Goal: Task Accomplishment & Management: Manage account settings

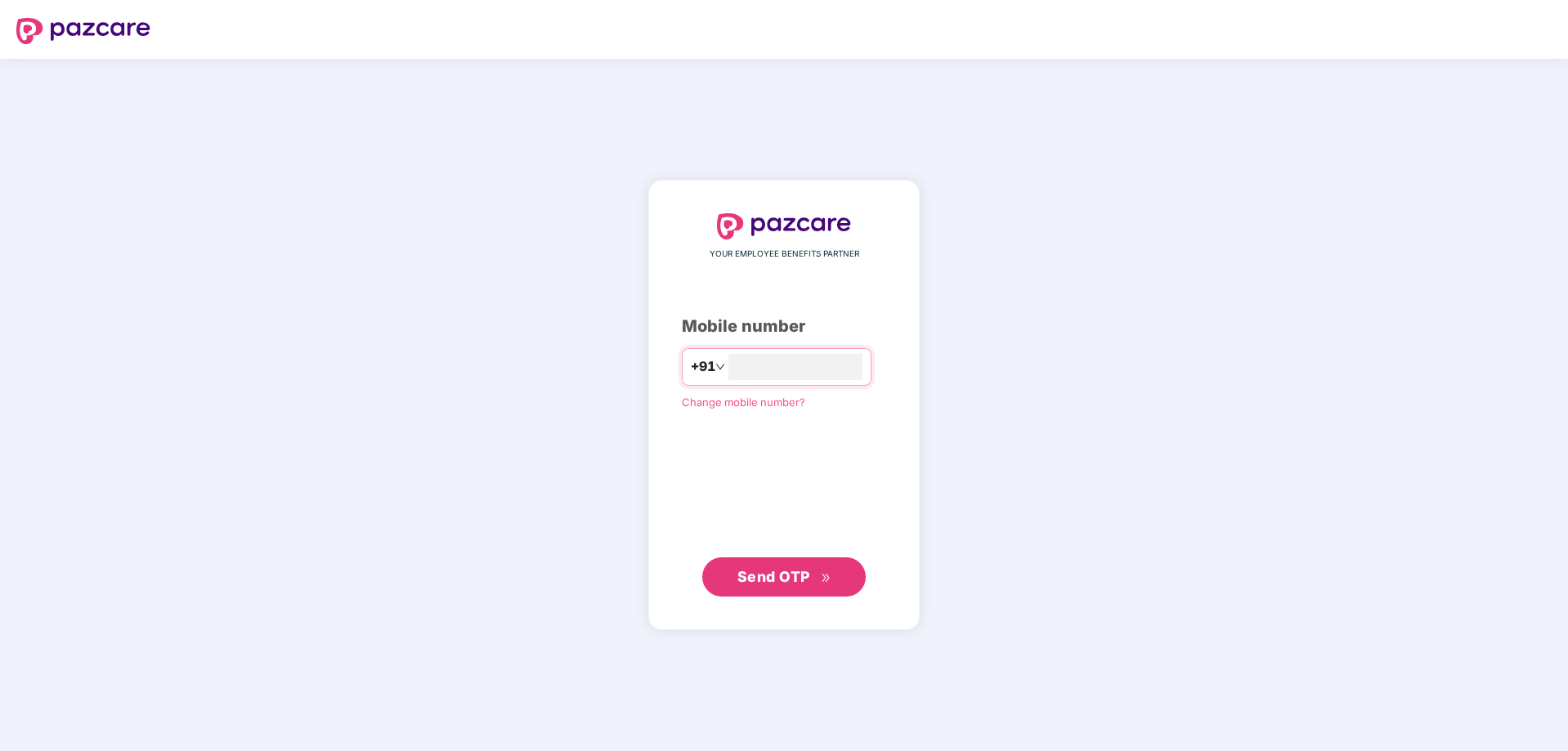
type input "**********"
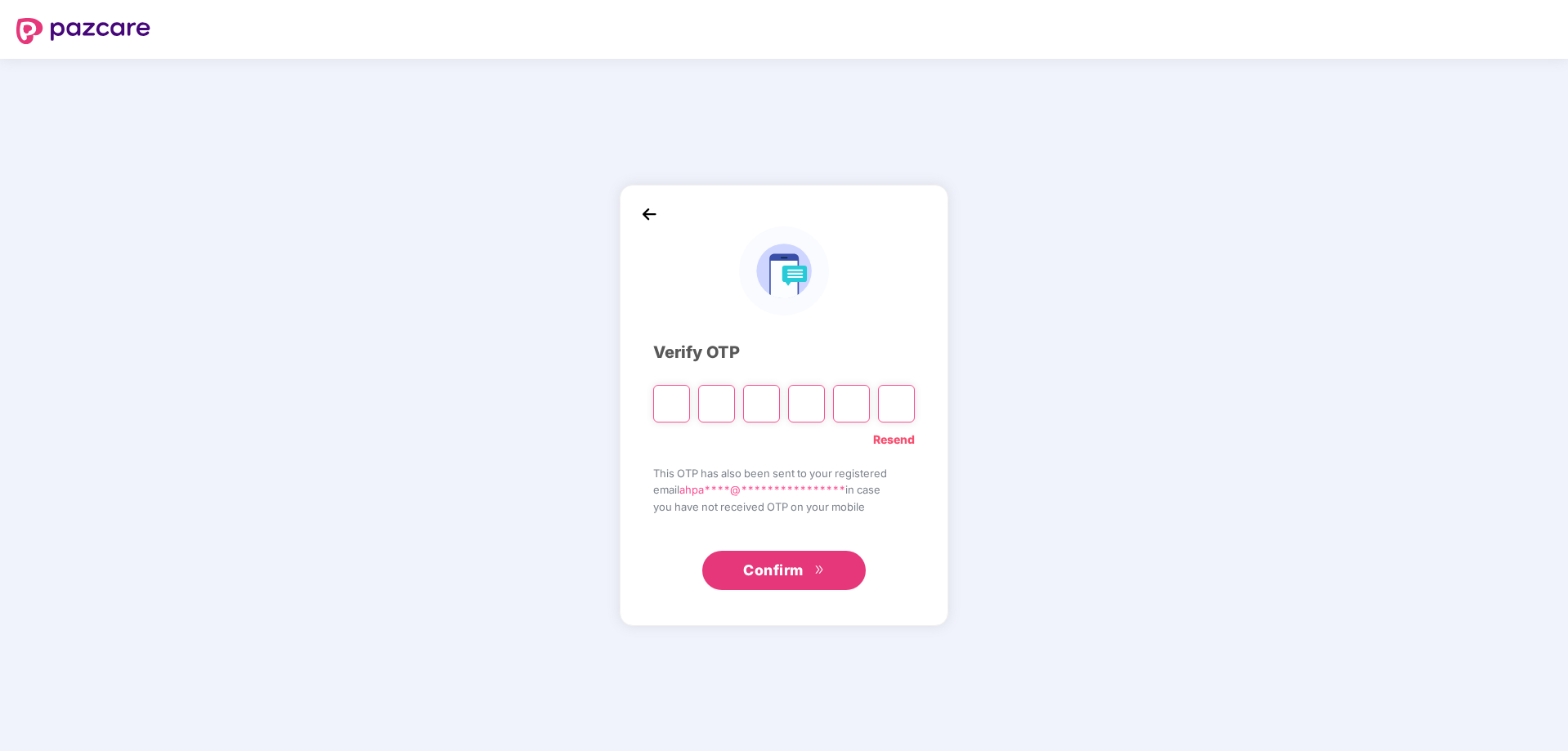
type input "*"
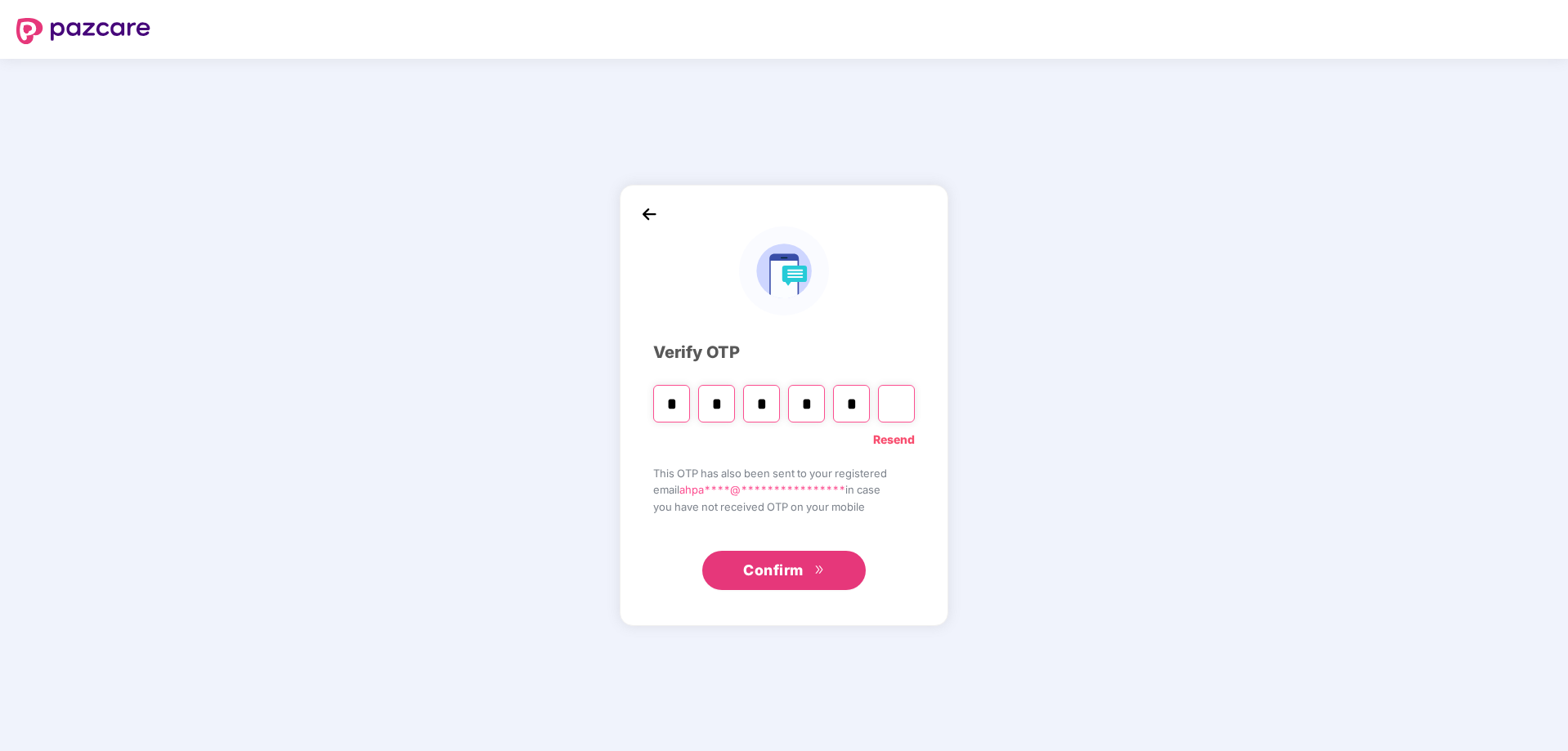
type input "*"
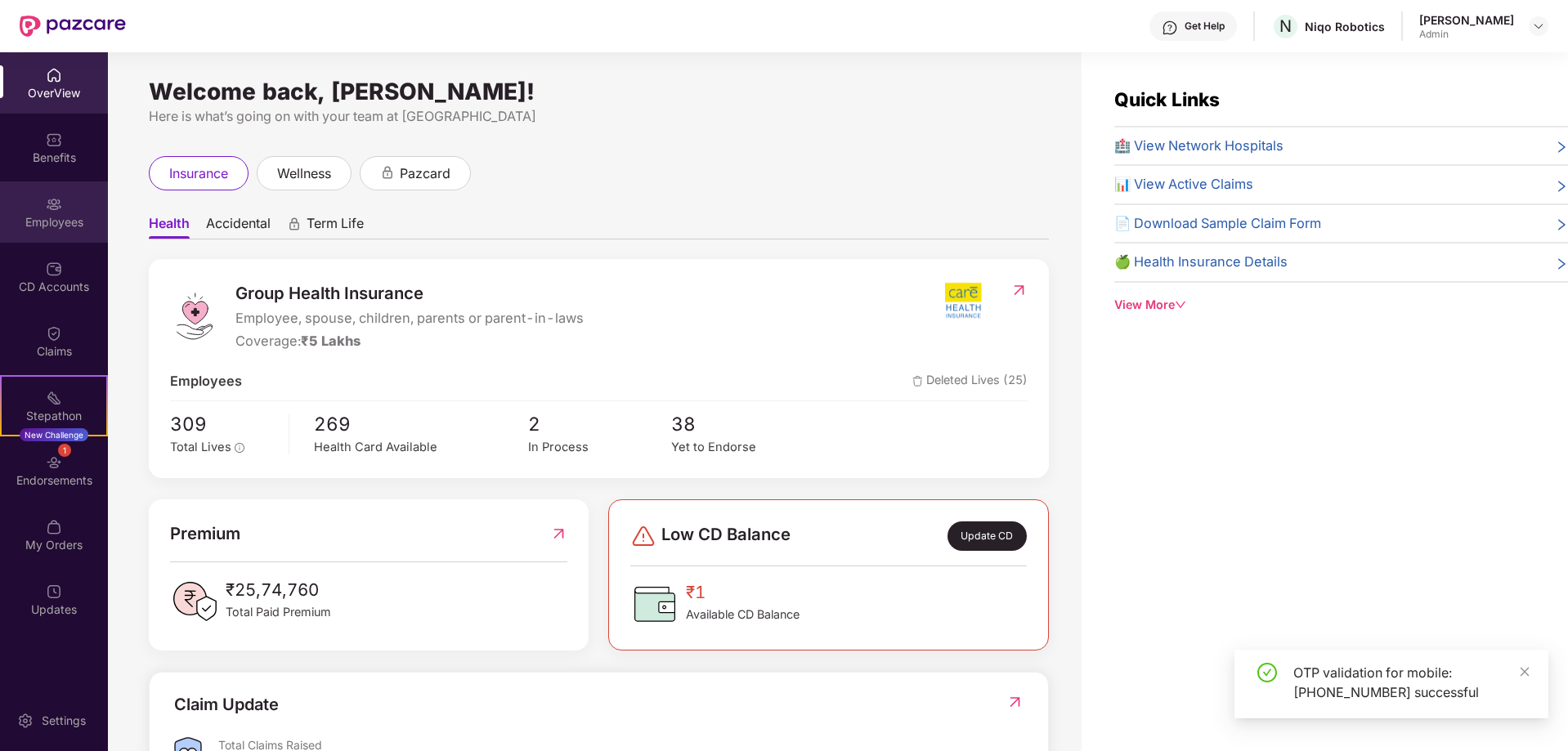
click at [47, 231] on div "Employees" at bounding box center [54, 211] width 108 height 62
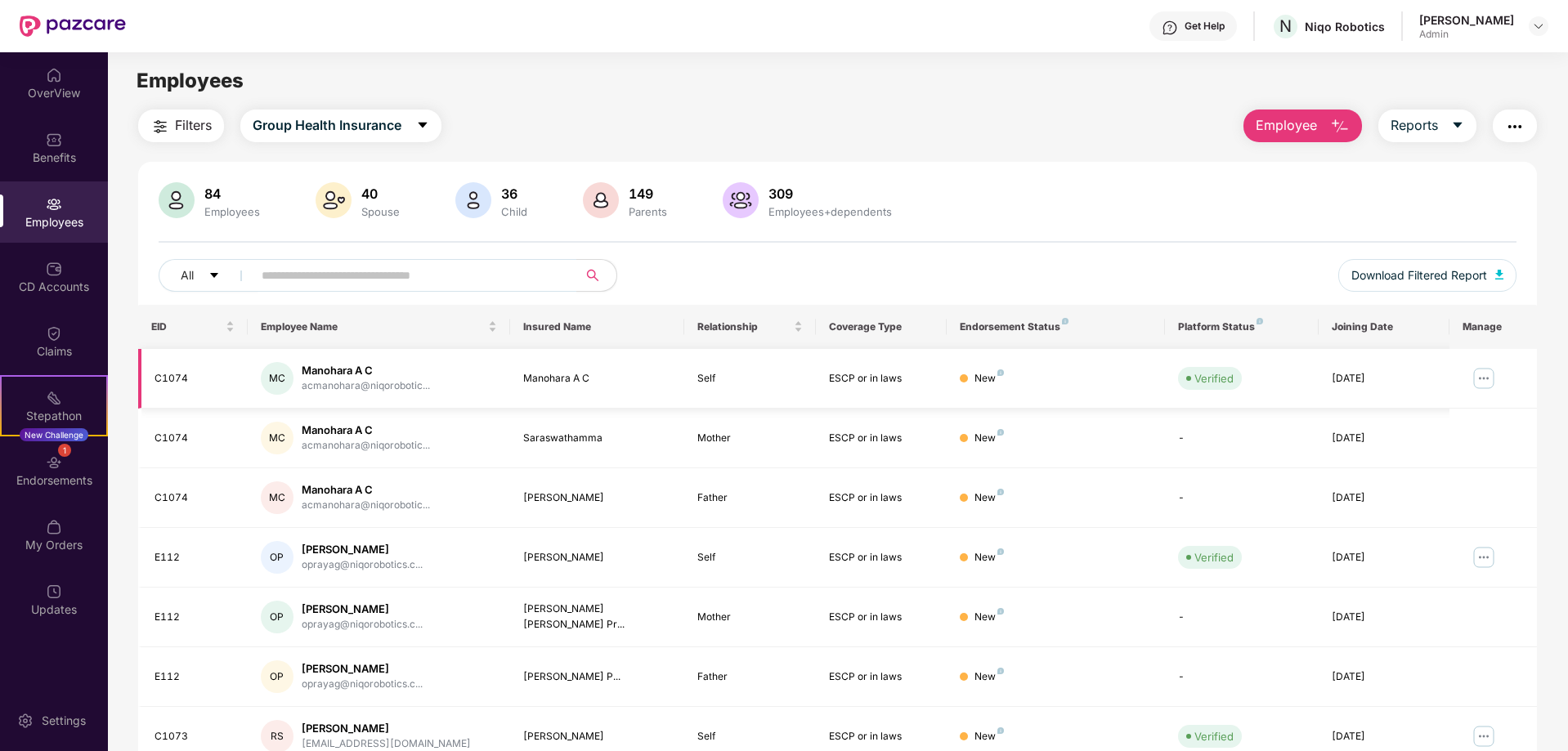
click at [1484, 376] on img at bounding box center [1484, 378] width 27 height 27
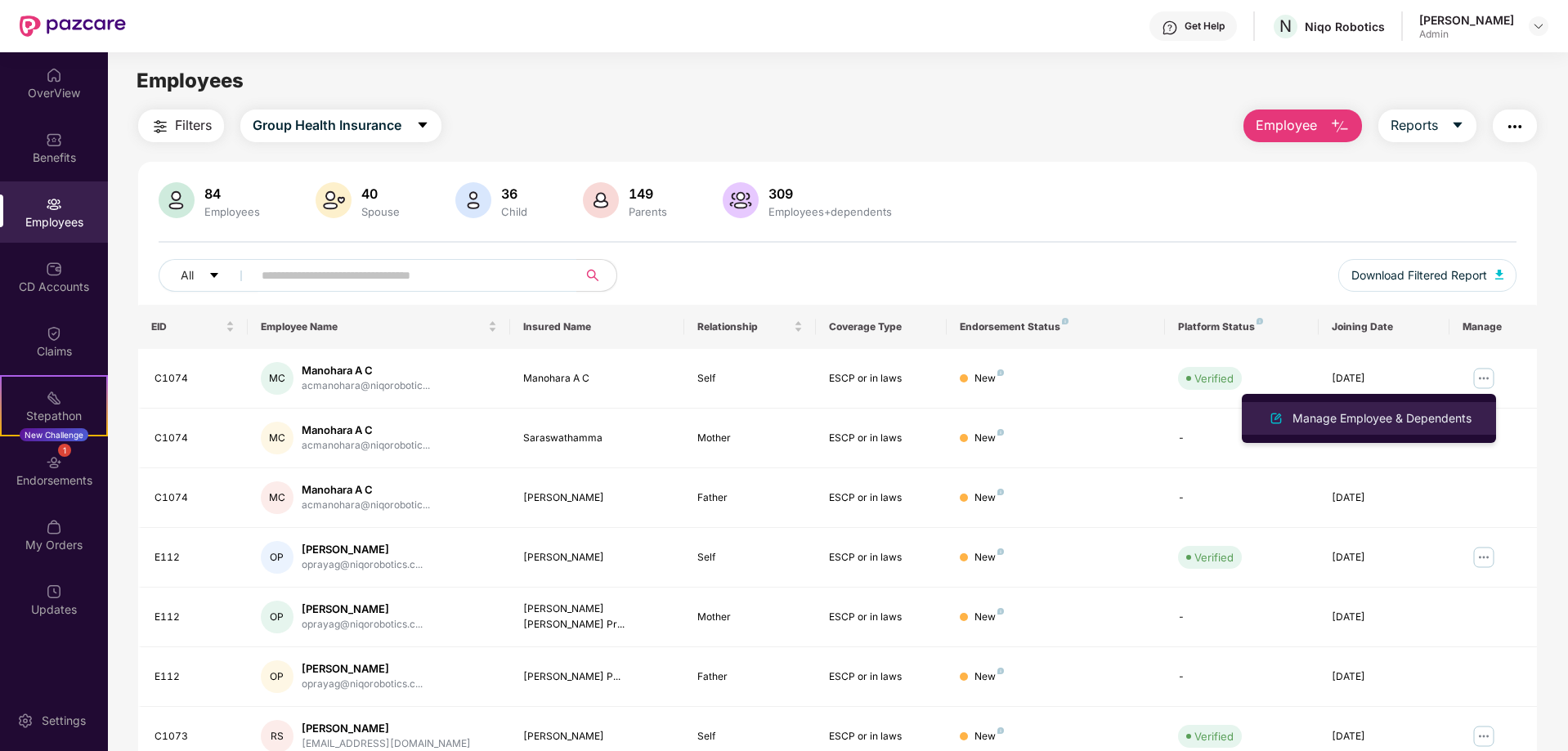
click at [1392, 417] on div "Manage Employee & Dependents" at bounding box center [1382, 418] width 186 height 18
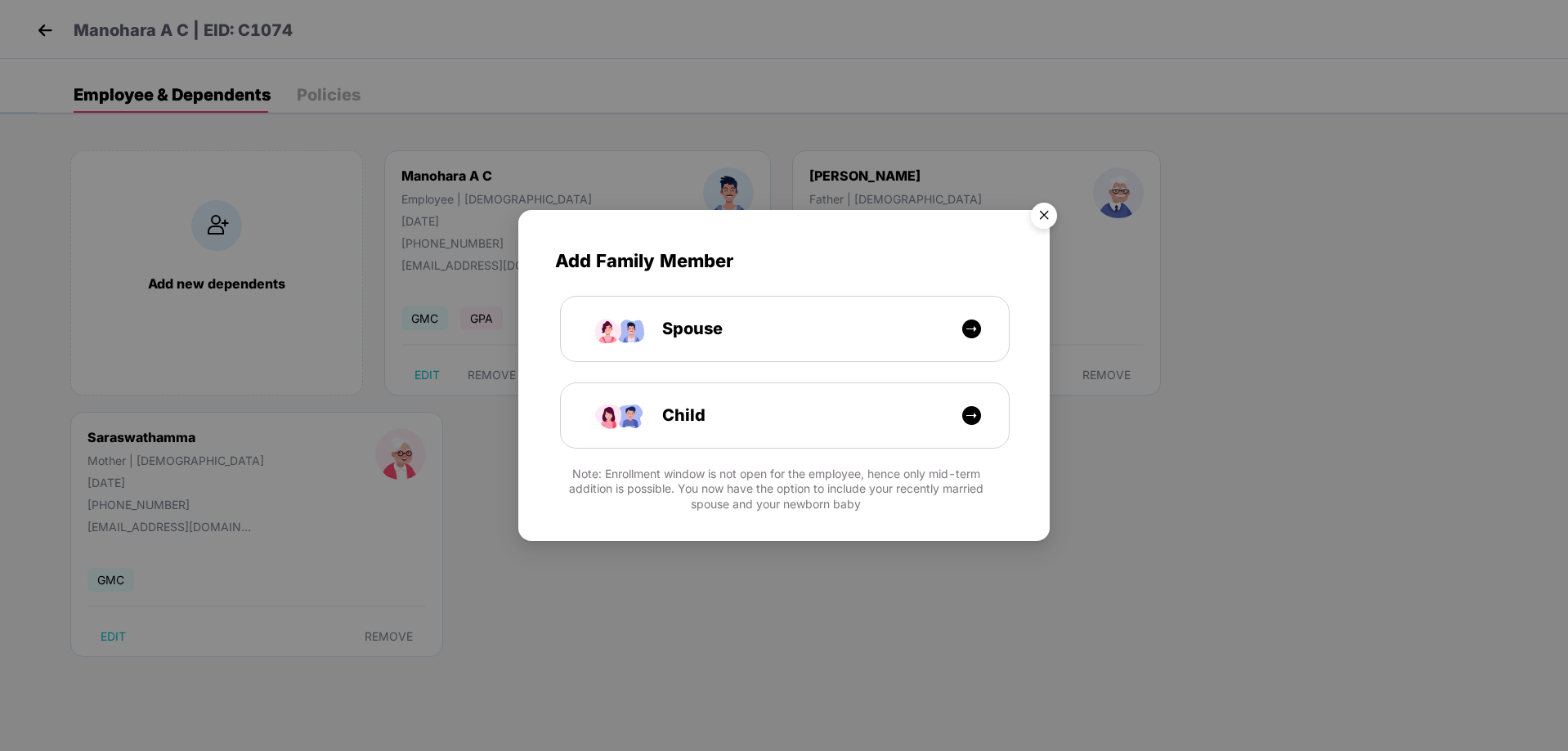
click at [1056, 206] on img "Close" at bounding box center [1043, 218] width 46 height 46
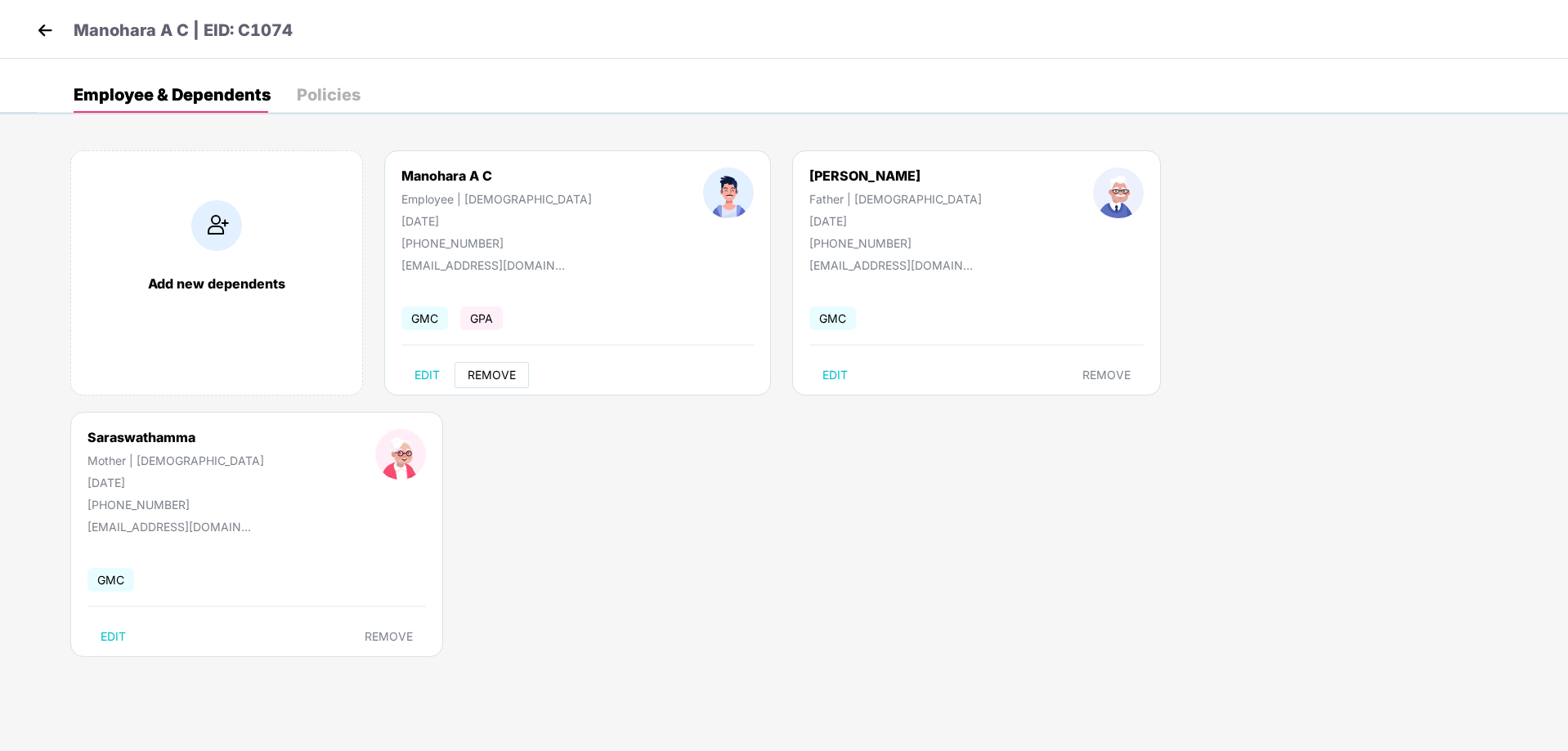
click at [494, 367] on button "REMOVE" at bounding box center [491, 376] width 74 height 27
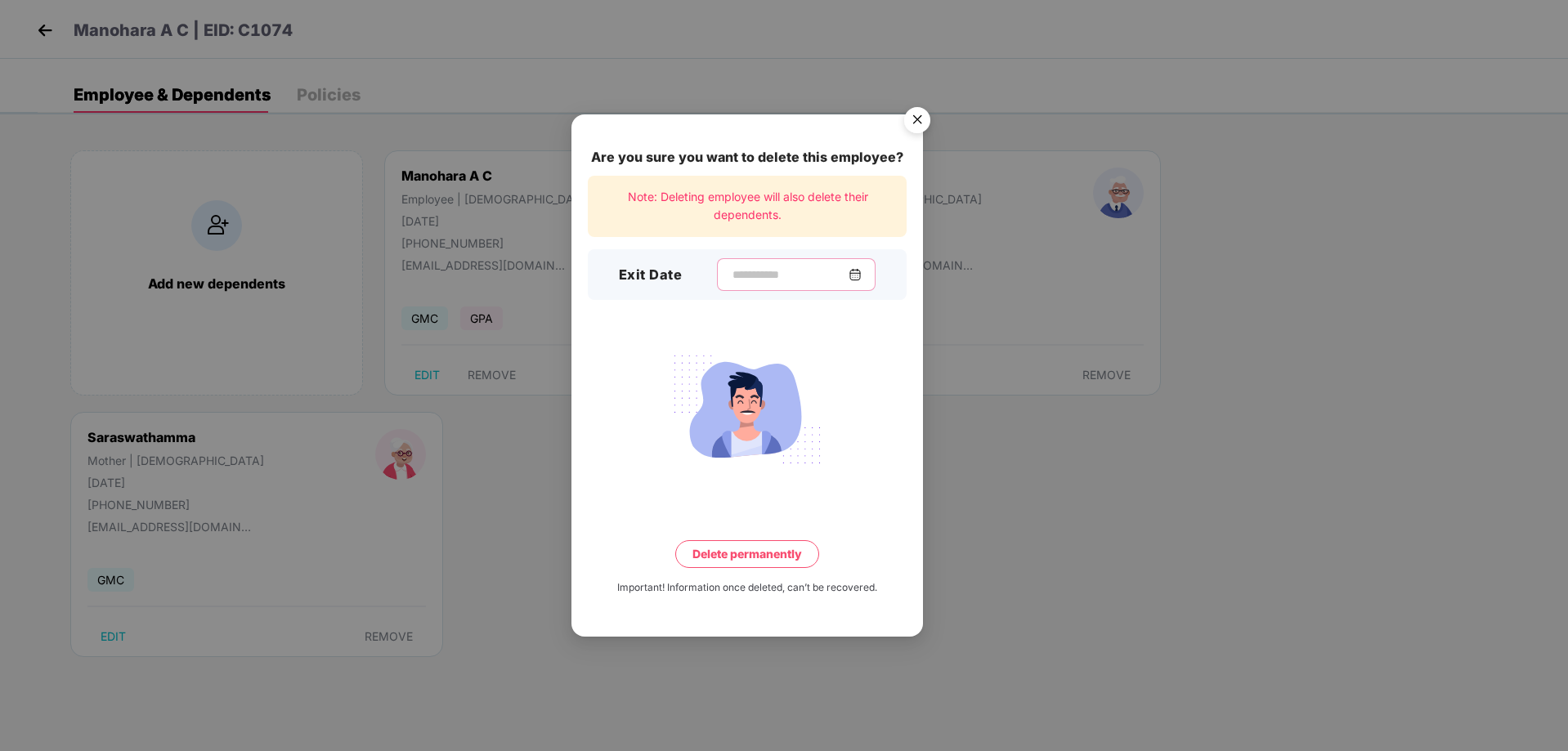
click at [730, 266] on input at bounding box center [789, 275] width 118 height 17
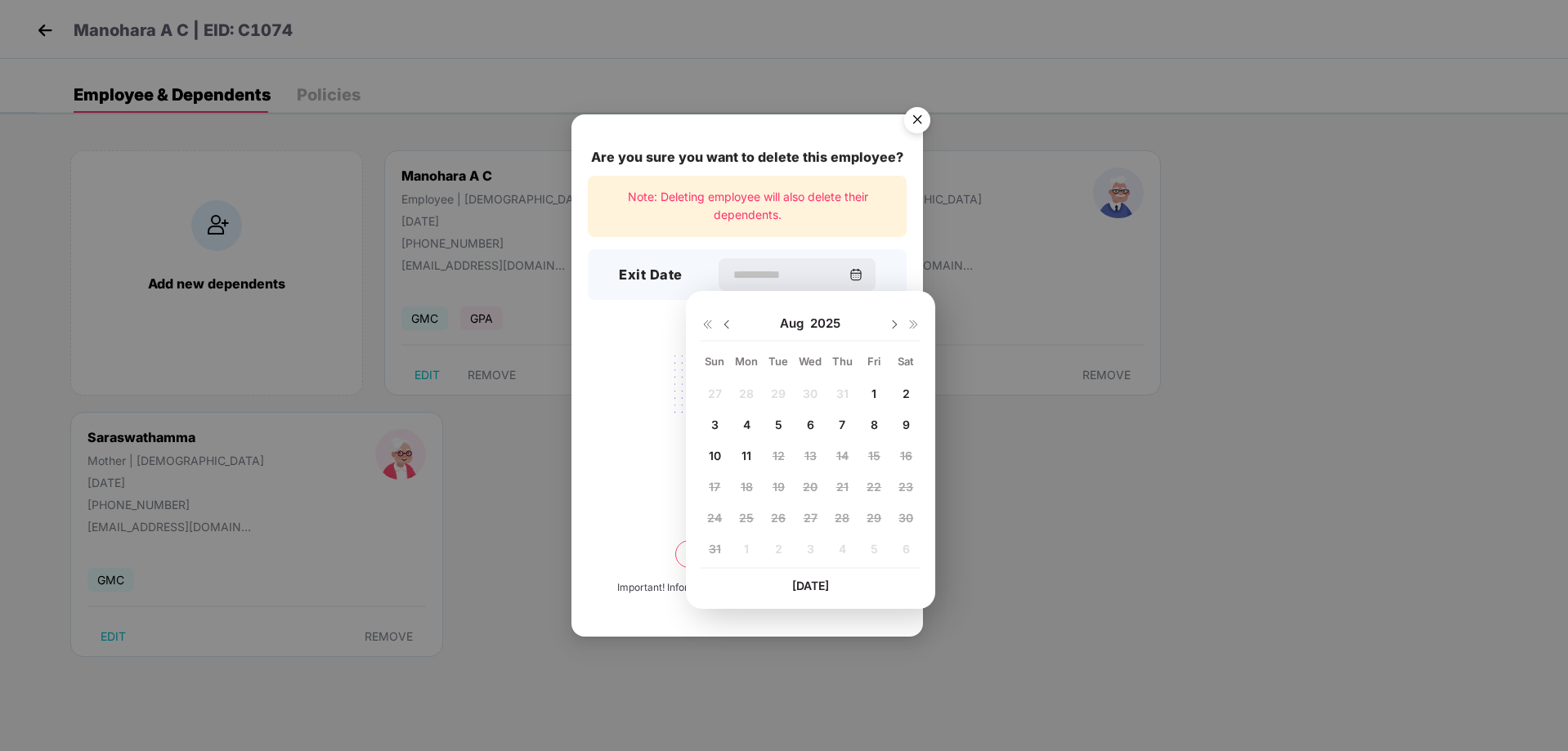
click at [908, 387] on span "2" at bounding box center [906, 394] width 8 height 14
type input "**********"
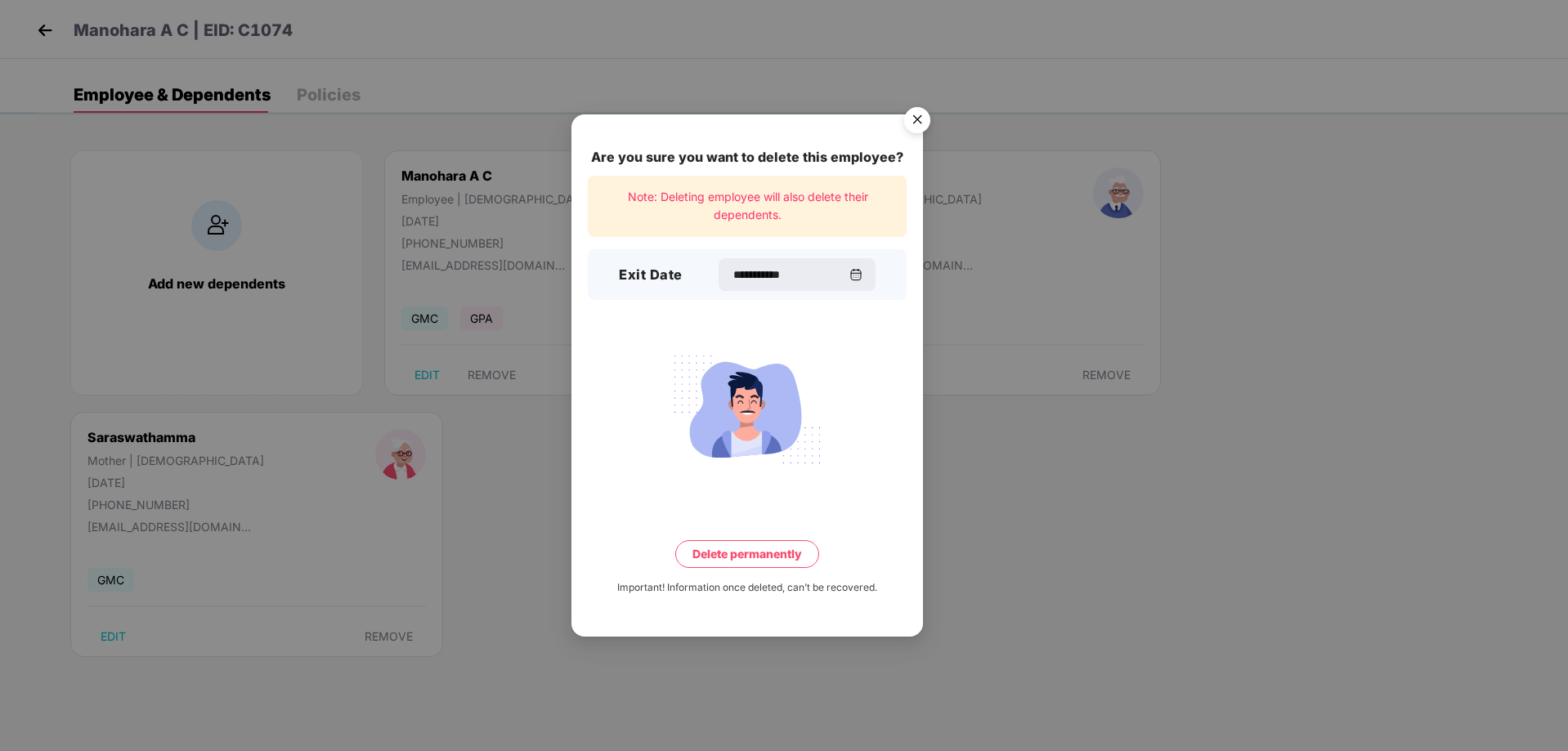
click at [754, 554] on button "Delete permanently" at bounding box center [747, 554] width 144 height 27
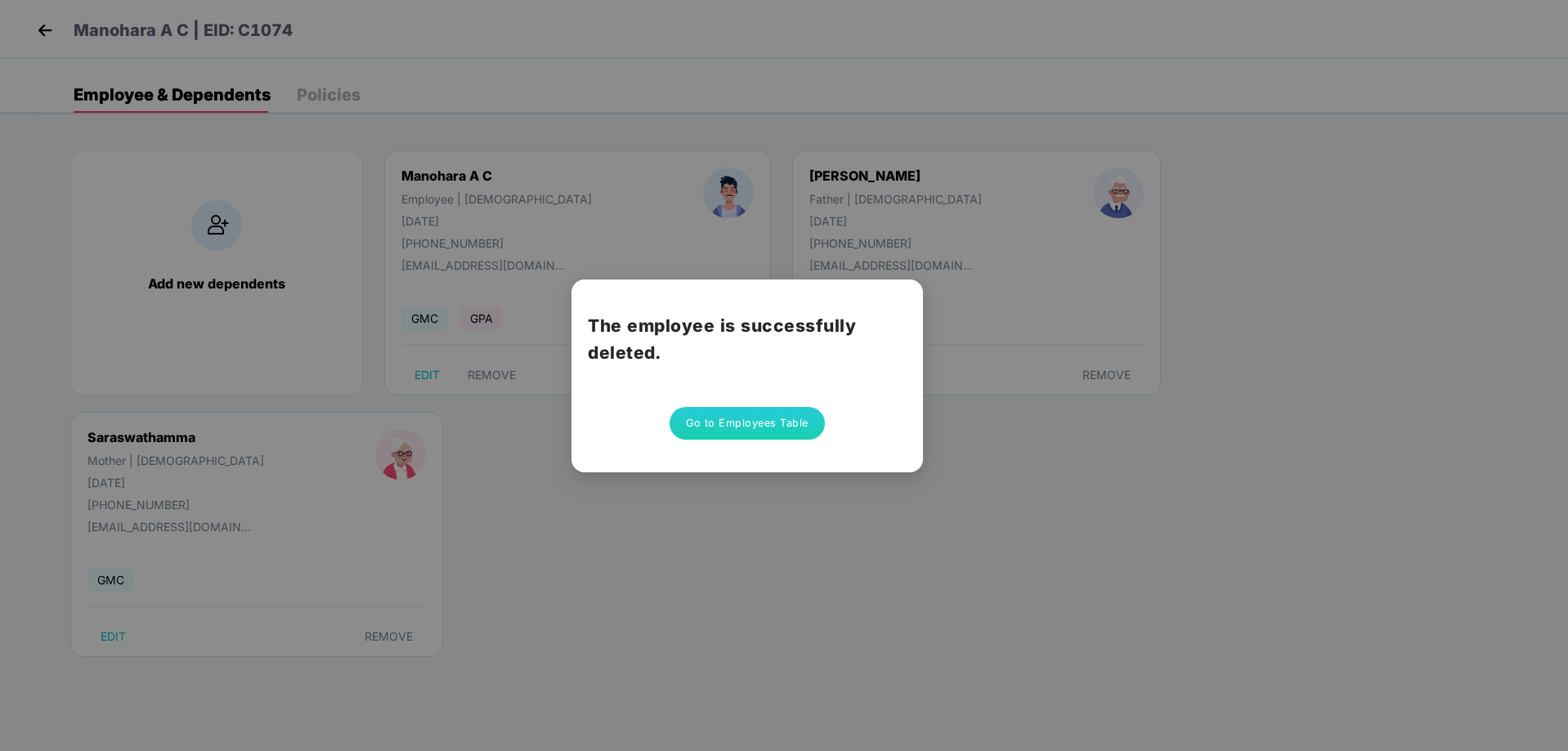
click at [721, 432] on button "Go to Employees Table" at bounding box center [747, 423] width 156 height 32
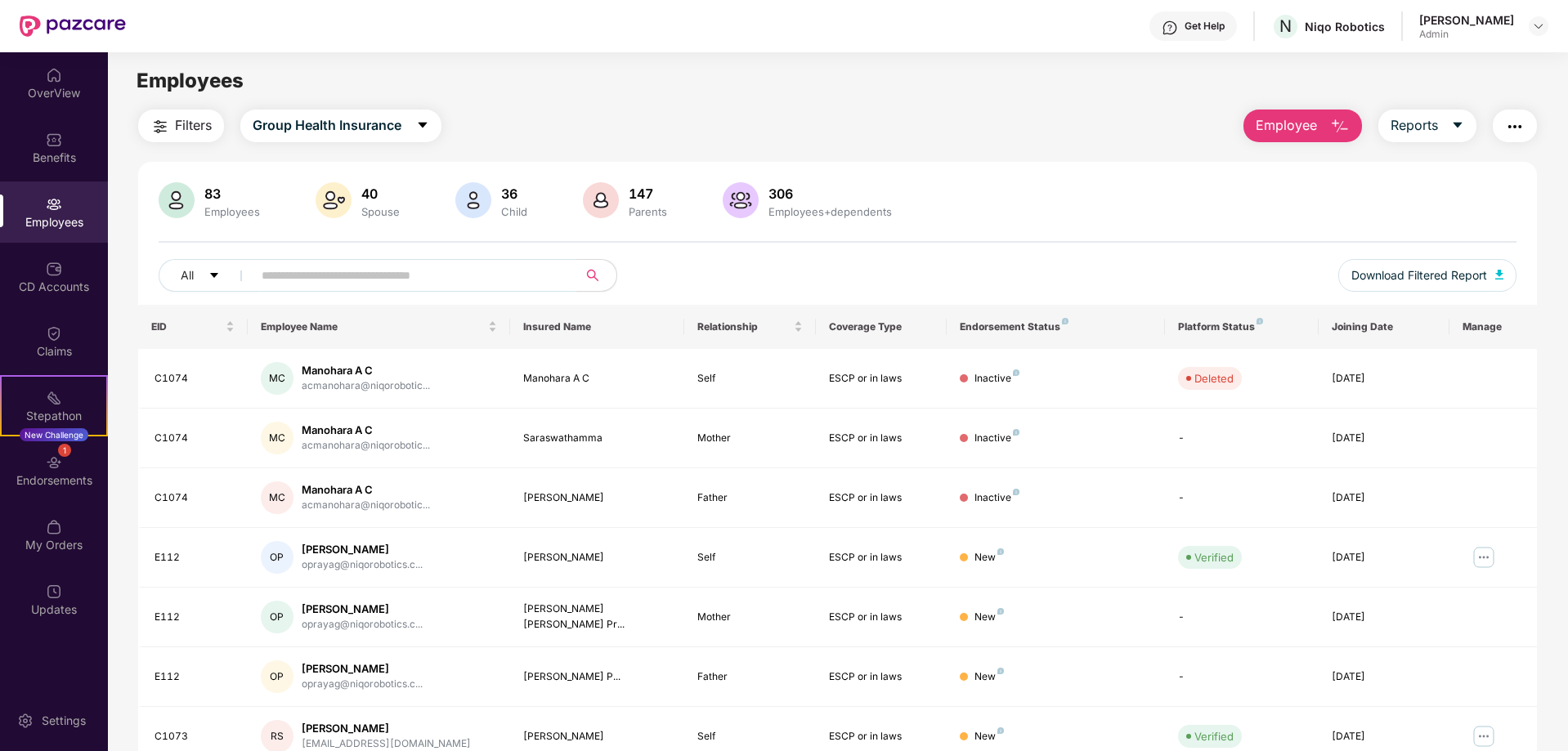
click at [1280, 119] on span "Employee" at bounding box center [1286, 126] width 62 height 21
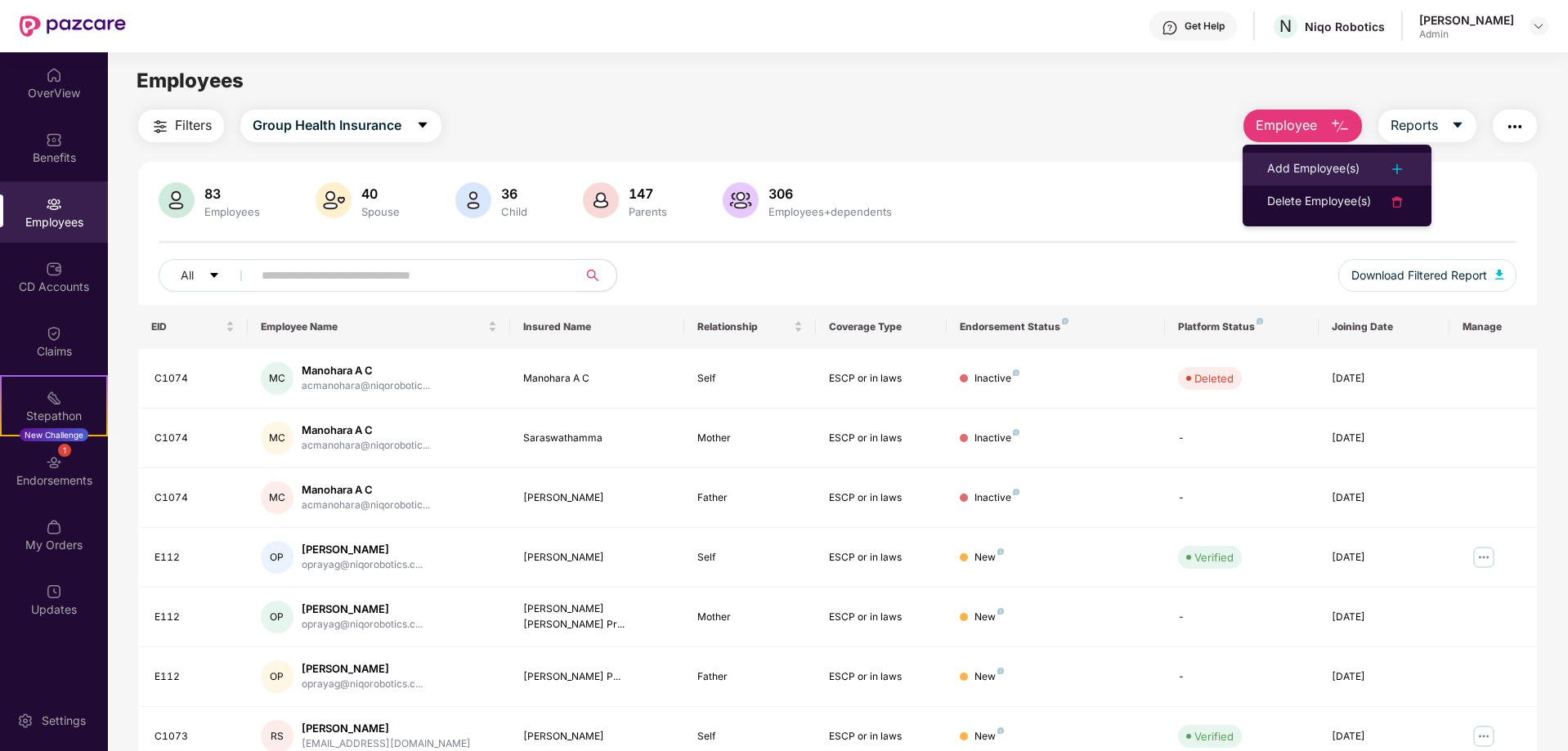
click at [1283, 164] on div "Add Employee(s)" at bounding box center [1313, 169] width 92 height 20
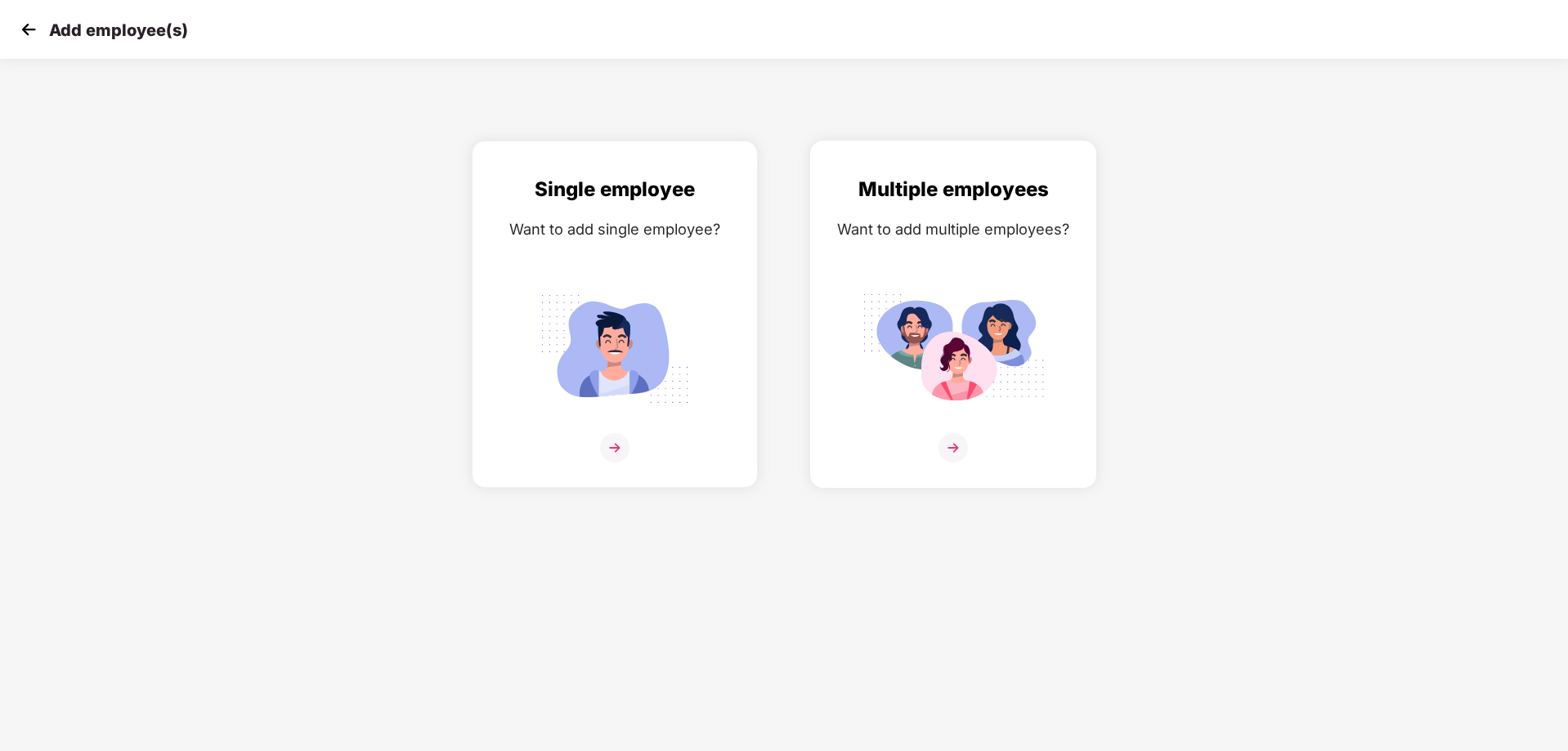
click at [1016, 412] on img at bounding box center [952, 349] width 183 height 127
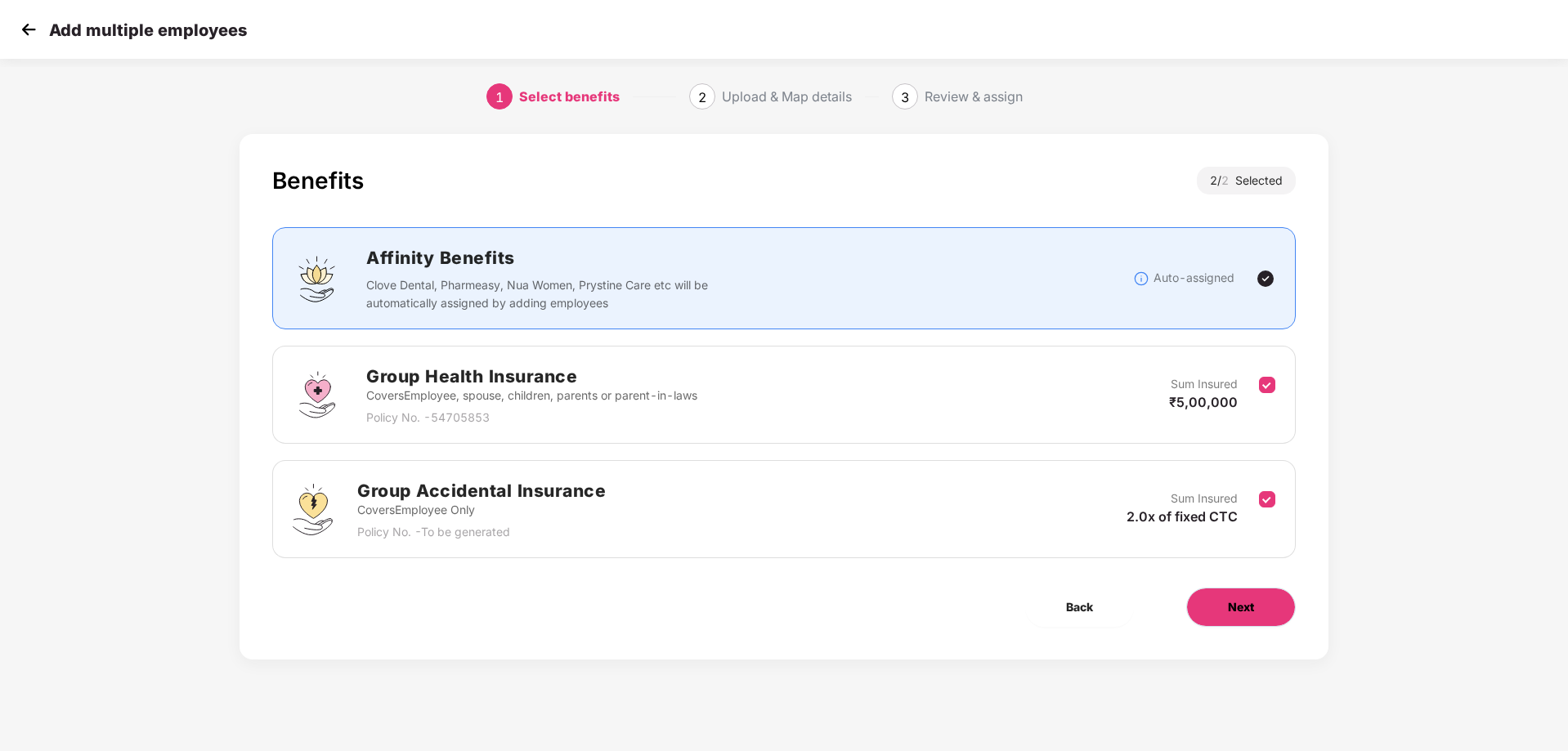
click at [1202, 598] on button "Next" at bounding box center [1241, 607] width 109 height 39
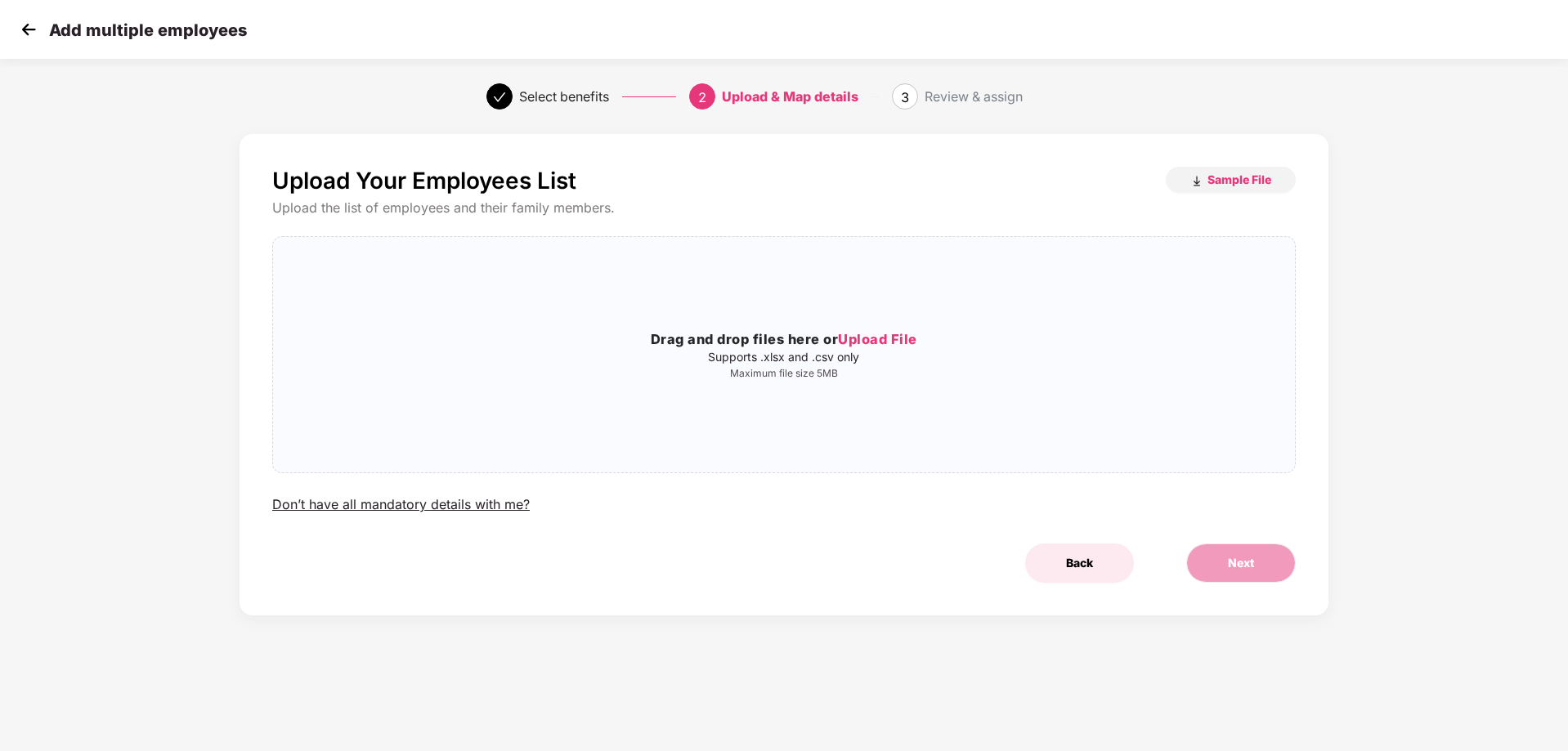
click at [1073, 555] on span "Back" at bounding box center [1079, 562] width 27 height 18
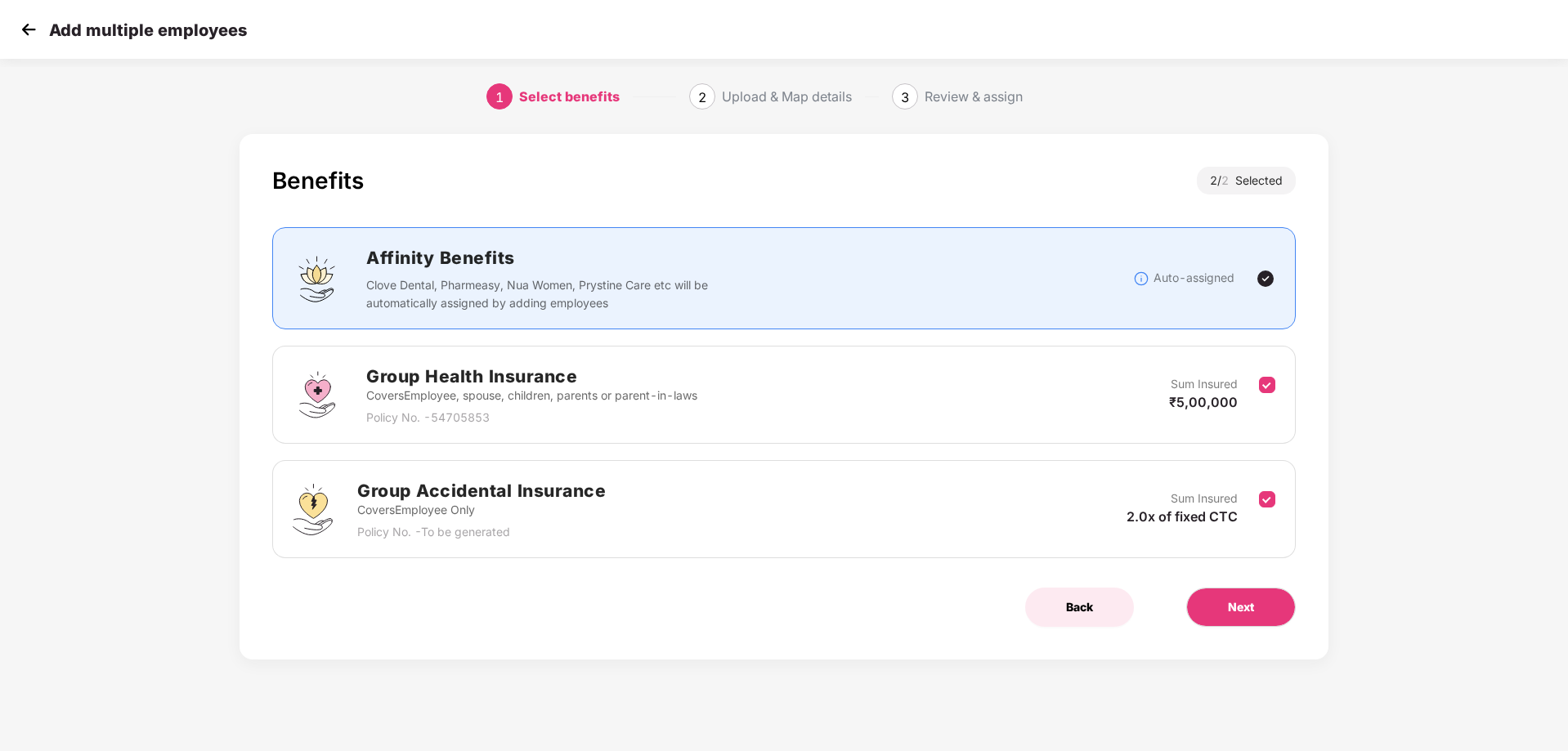
click at [1084, 608] on span "Back" at bounding box center [1079, 607] width 27 height 18
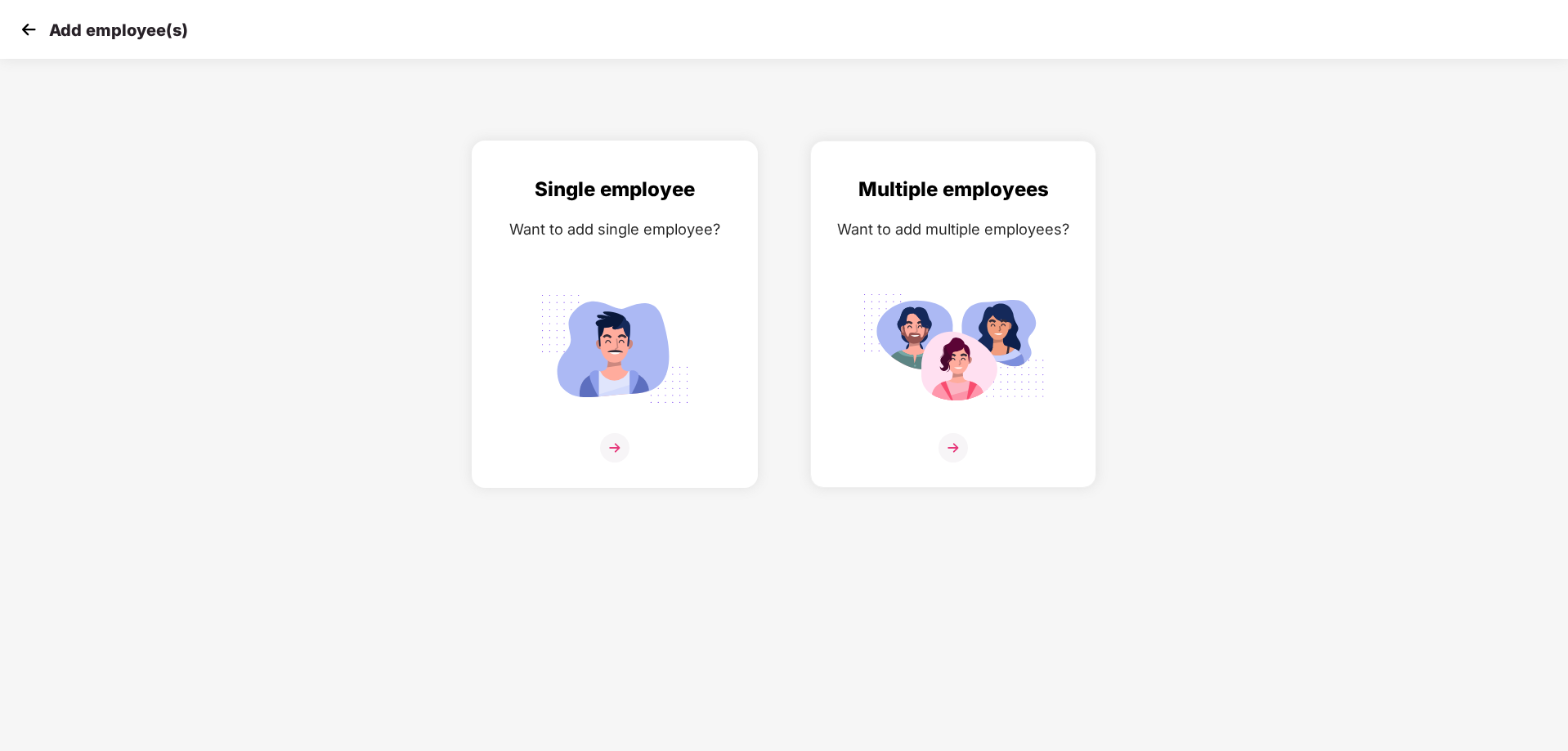
click at [659, 292] on img at bounding box center [615, 349] width 183 height 127
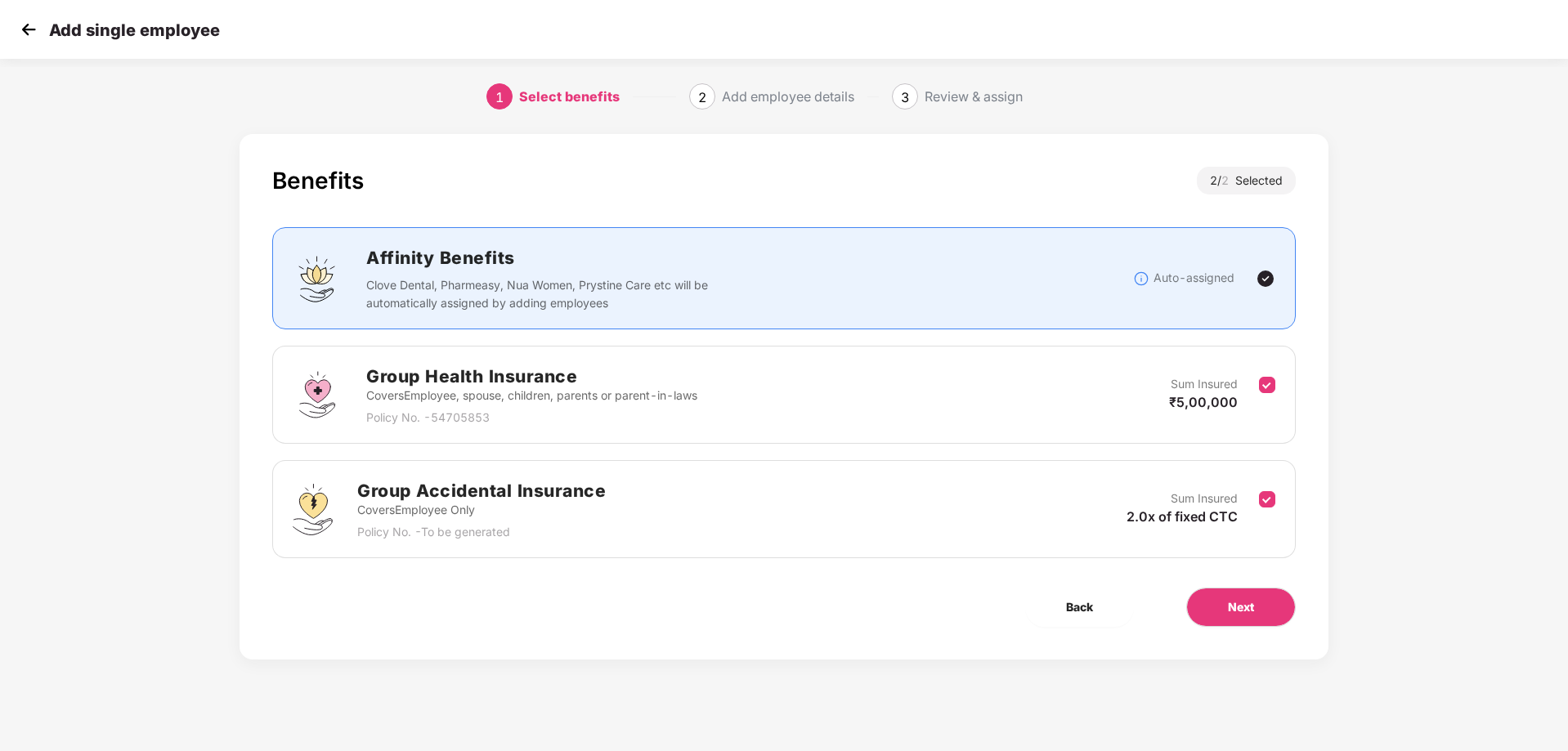
click at [1301, 606] on div "Next" at bounding box center [1241, 607] width 162 height 39
click at [1280, 609] on button "Next" at bounding box center [1241, 607] width 109 height 39
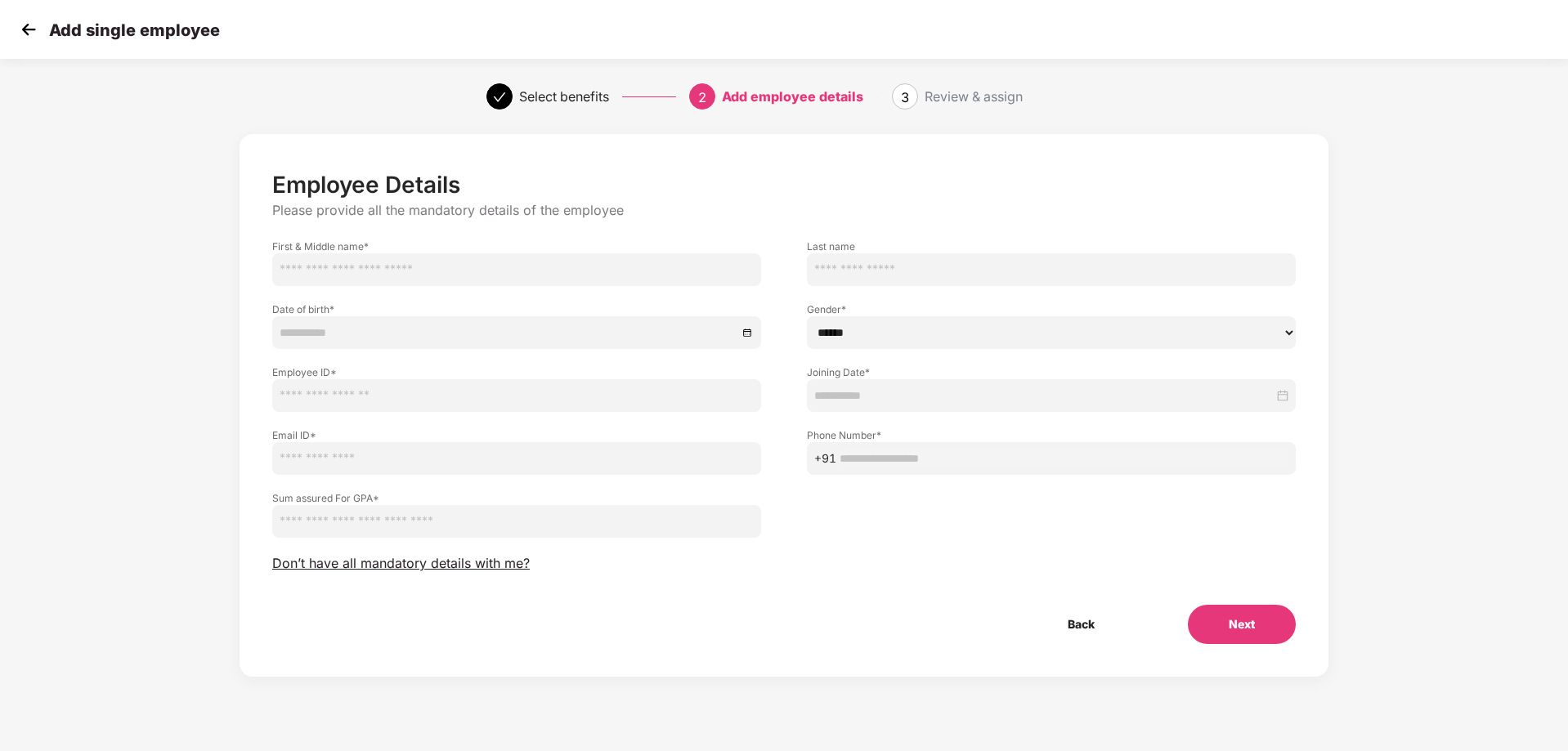
click at [403, 259] on input "text" at bounding box center [516, 269] width 489 height 32
click at [465, 279] on input "text" at bounding box center [516, 269] width 489 height 32
click at [383, 272] on input "text" at bounding box center [516, 269] width 489 height 32
click at [496, 276] on input "text" at bounding box center [516, 269] width 489 height 32
paste input "**********"
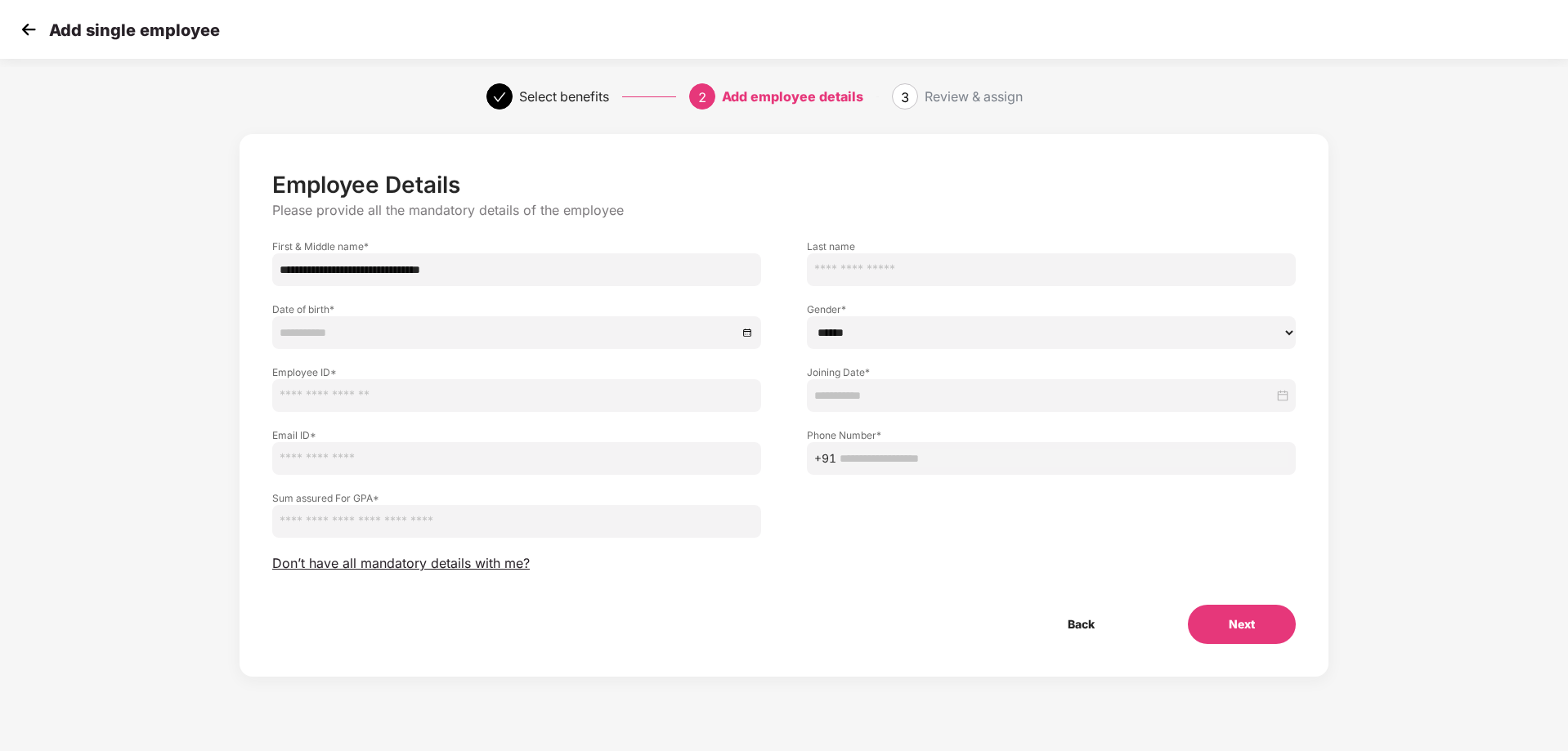
drag, startPoint x: 547, startPoint y: 263, endPoint x: 399, endPoint y: 269, distance: 148.1
click at [399, 269] on input "**********" at bounding box center [516, 269] width 489 height 32
drag, startPoint x: 350, startPoint y: 268, endPoint x: 246, endPoint y: 270, distance: 104.0
click at [246, 270] on div "**********" at bounding box center [784, 405] width 1089 height 542
click at [897, 269] on input "text" at bounding box center [1051, 269] width 489 height 32
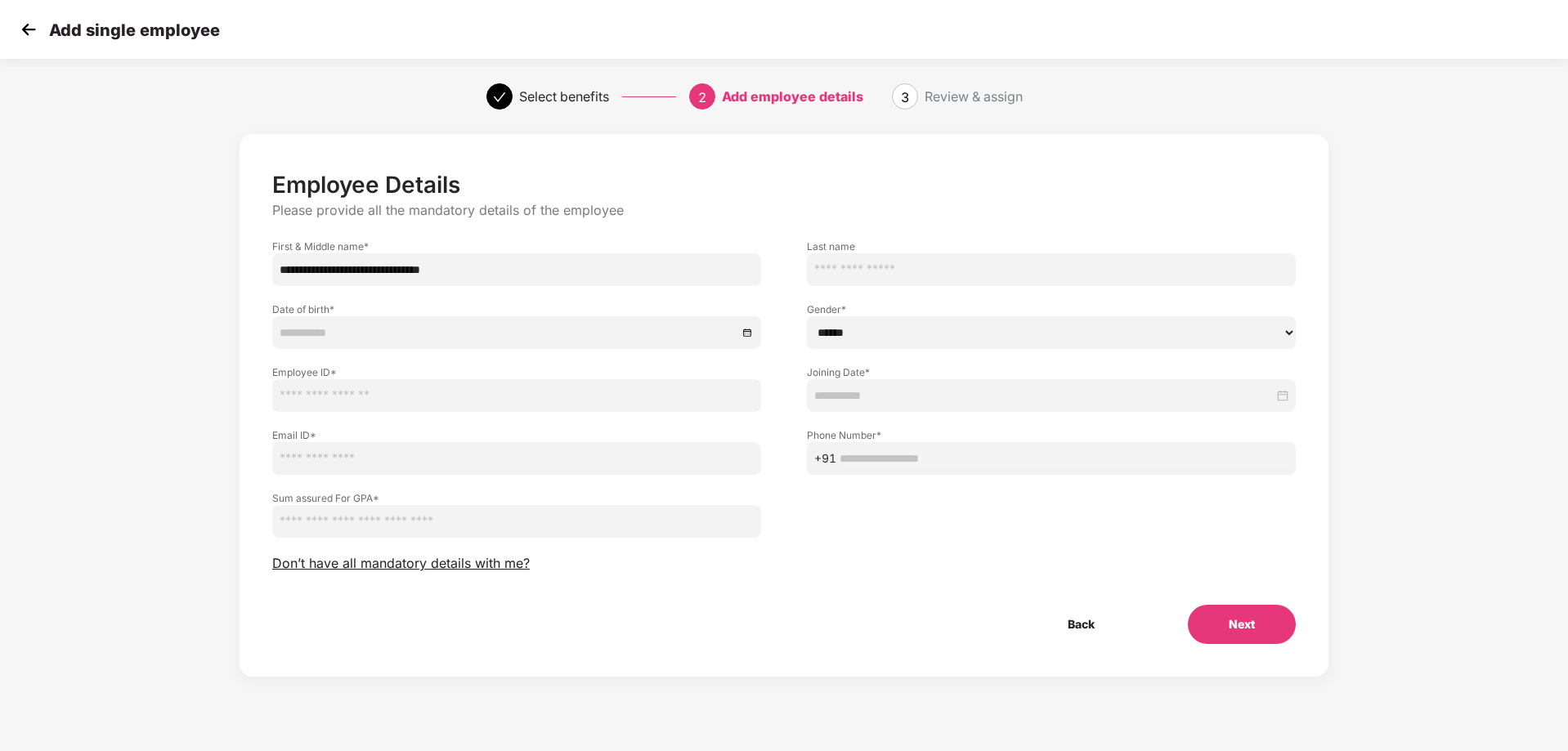
type input "**********"
click at [323, 332] on input at bounding box center [508, 332] width 458 height 18
